Goal: Task Accomplishment & Management: Use online tool/utility

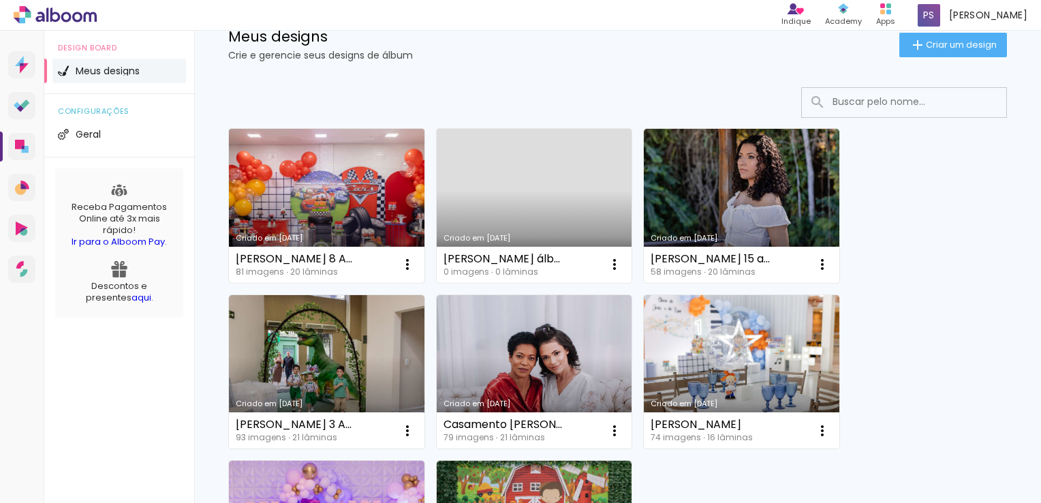
scroll to position [68, 0]
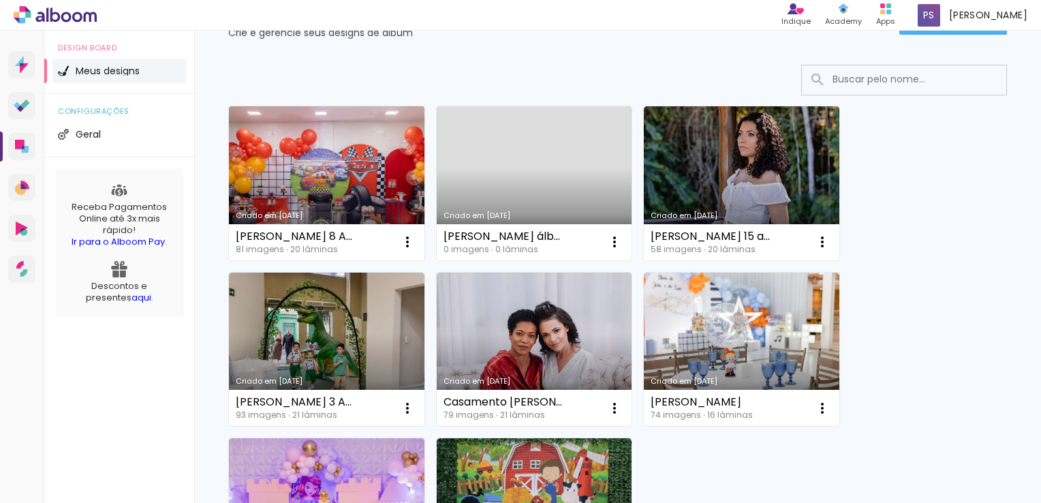
click at [323, 182] on link "Criado em [DATE]" at bounding box center [326, 183] width 195 height 154
